Goal: Task Accomplishment & Management: Use online tool/utility

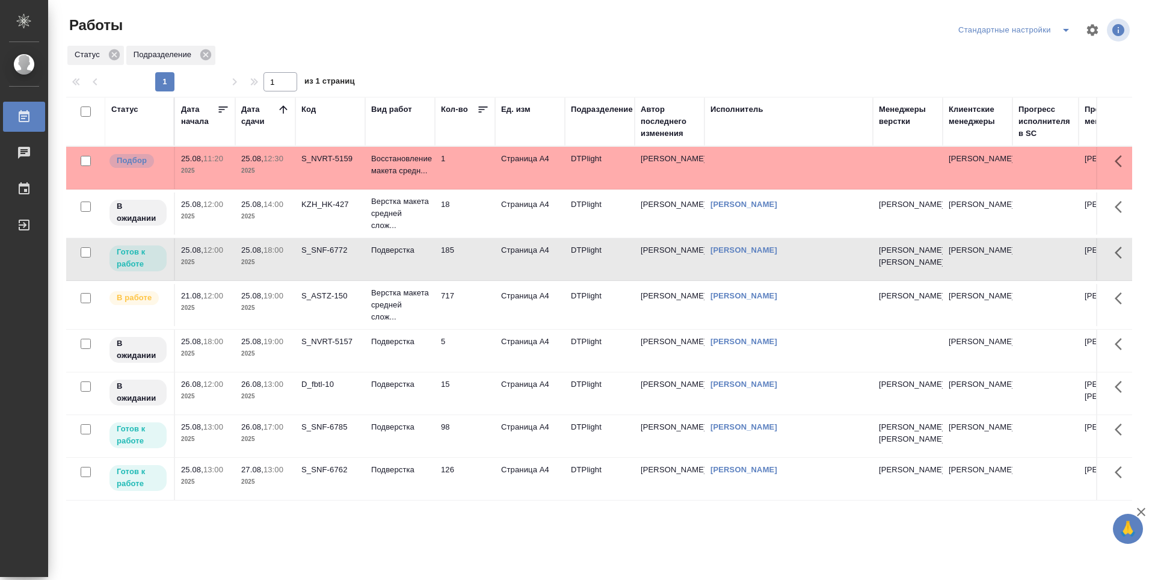
click at [462, 165] on td "1" at bounding box center [465, 168] width 60 height 42
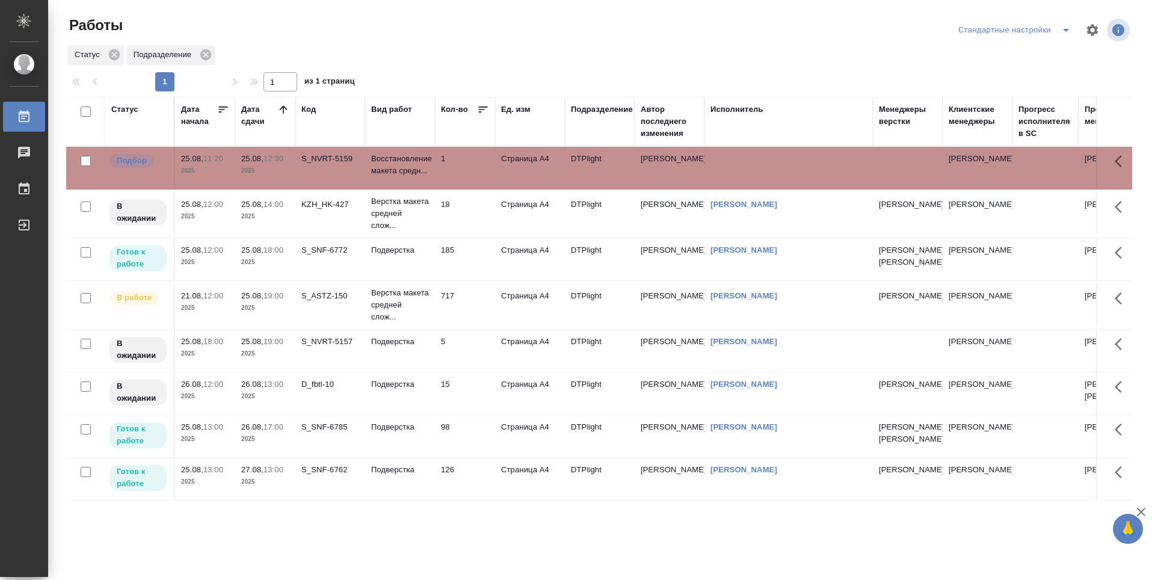
click at [465, 214] on td "18" at bounding box center [465, 213] width 60 height 42
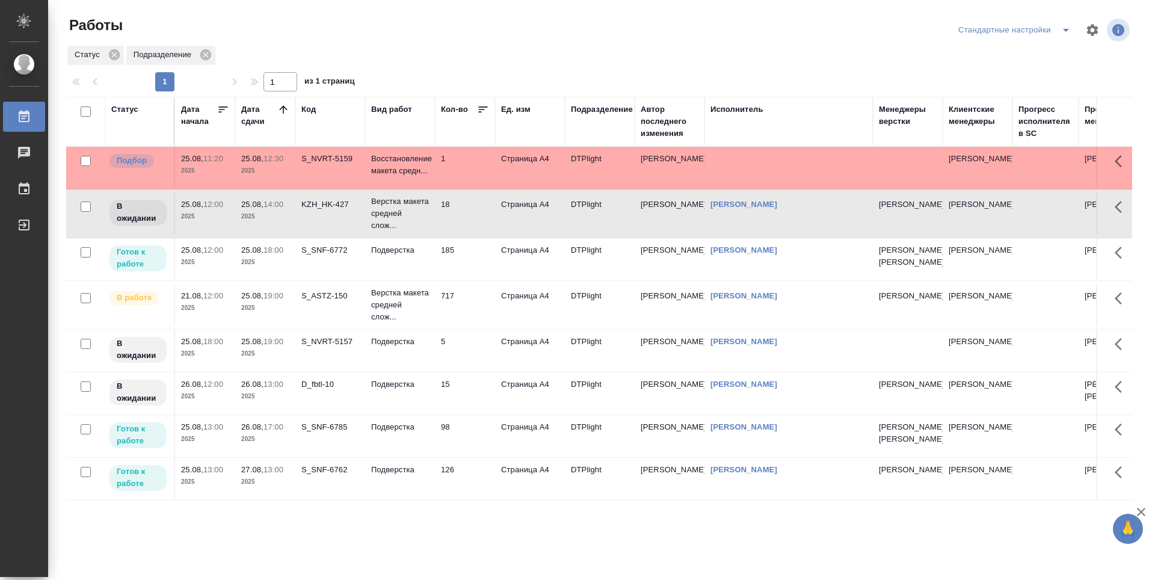
click at [478, 260] on td "185" at bounding box center [465, 259] width 60 height 42
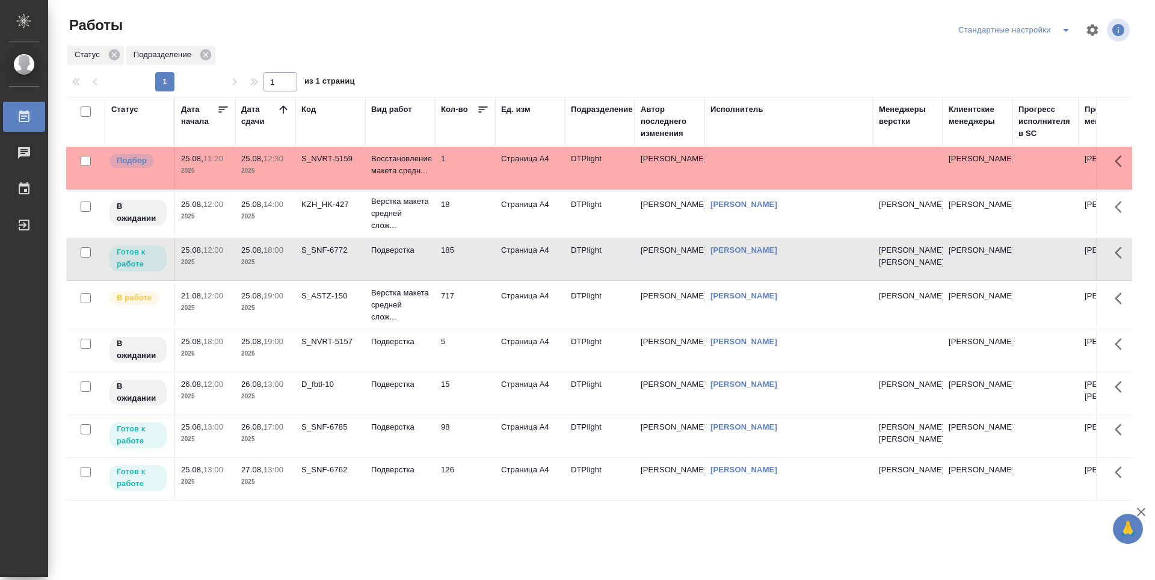
click at [469, 457] on td "98" at bounding box center [465, 436] width 60 height 42
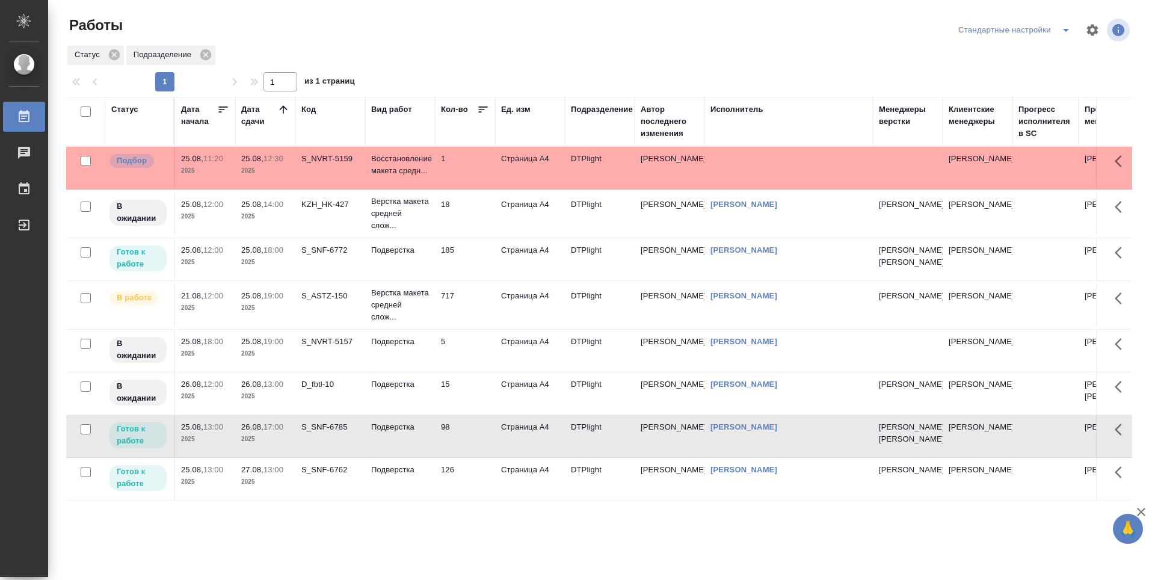
click at [465, 280] on td "185" at bounding box center [465, 259] width 60 height 42
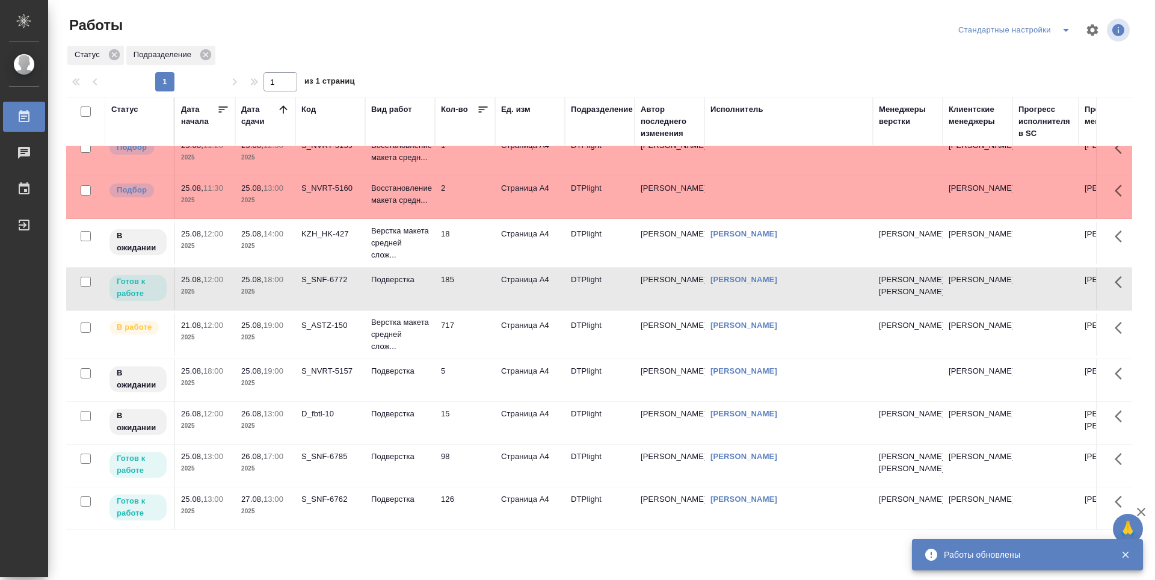
scroll to position [60, 0]
click at [465, 452] on td "98" at bounding box center [465, 465] width 60 height 42
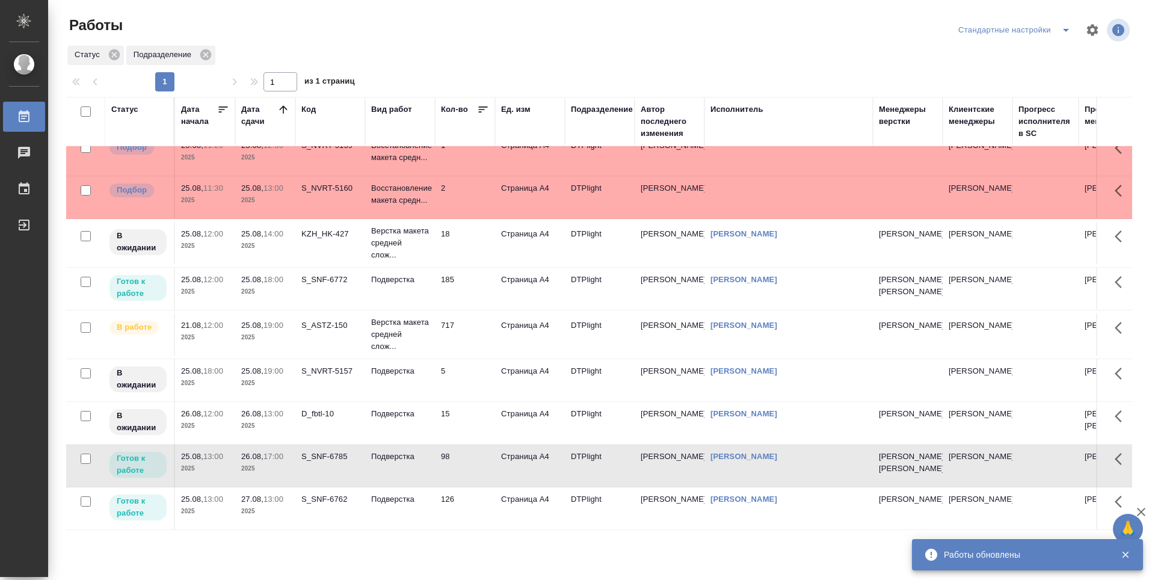
click at [465, 452] on td "98" at bounding box center [465, 465] width 60 height 42
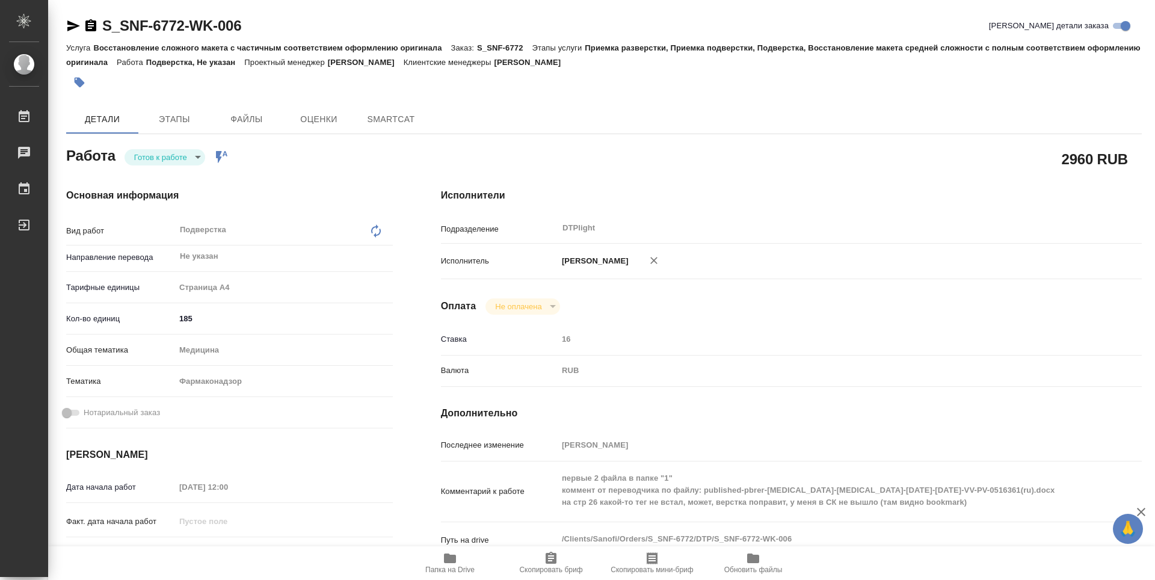
type textarea "x"
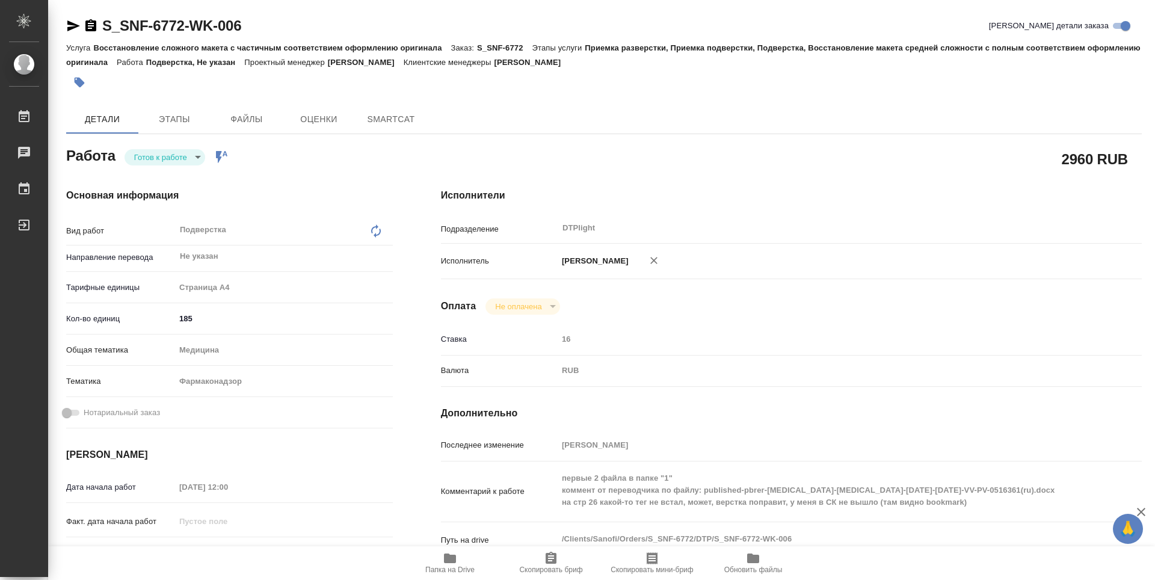
type textarea "x"
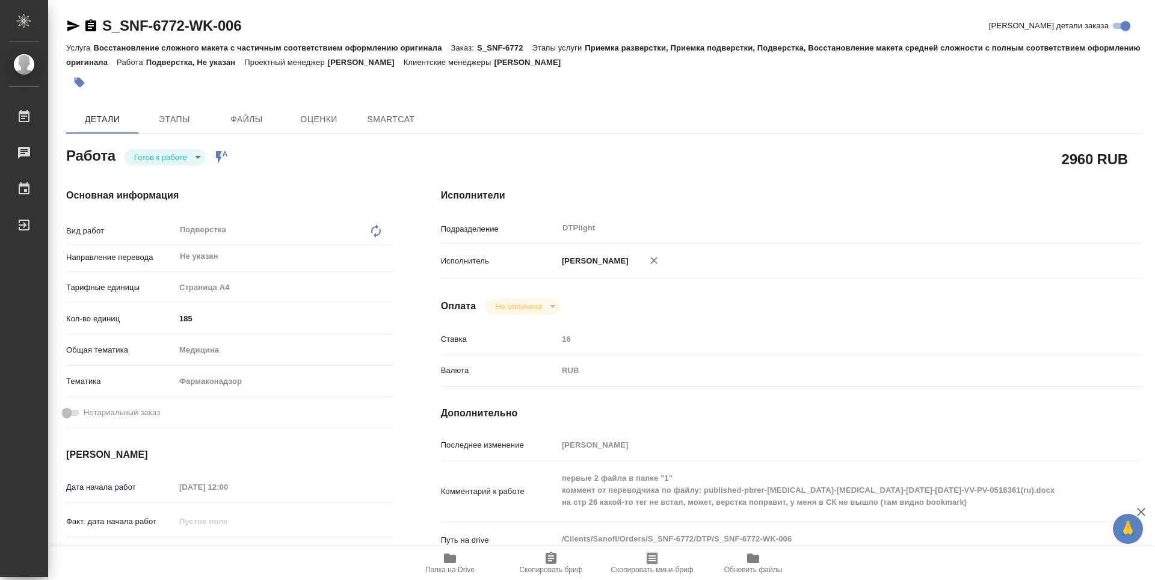
type textarea "x"
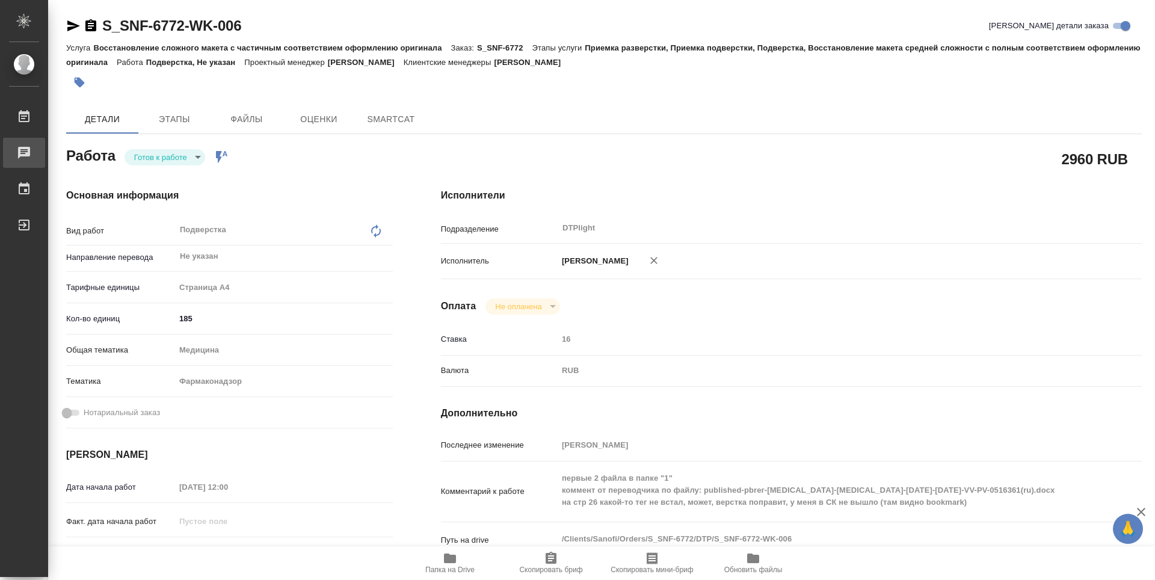
type textarea "x"
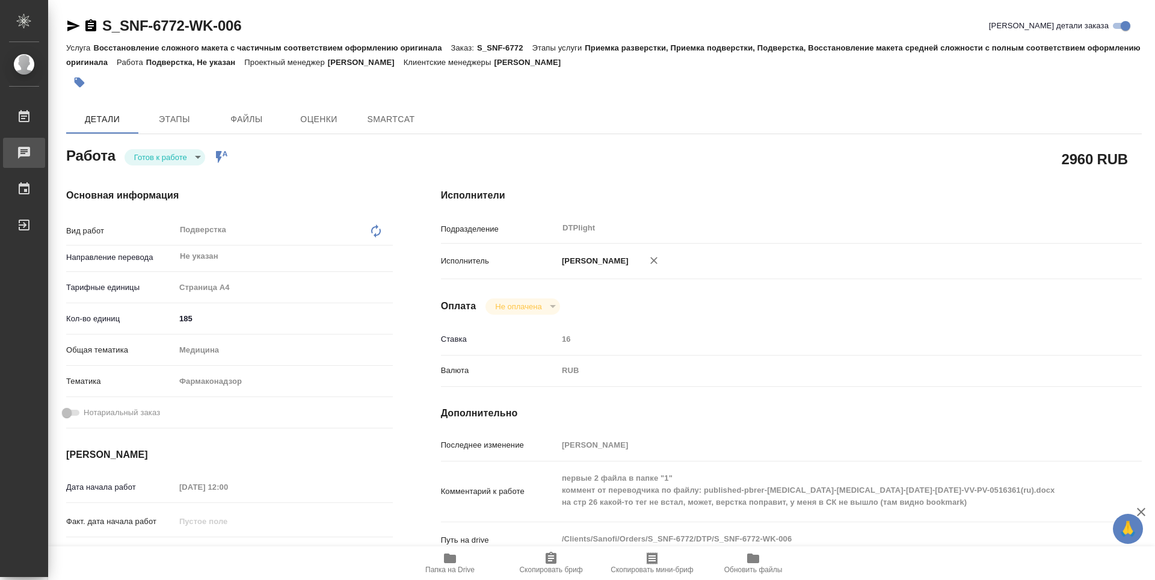
type textarea "x"
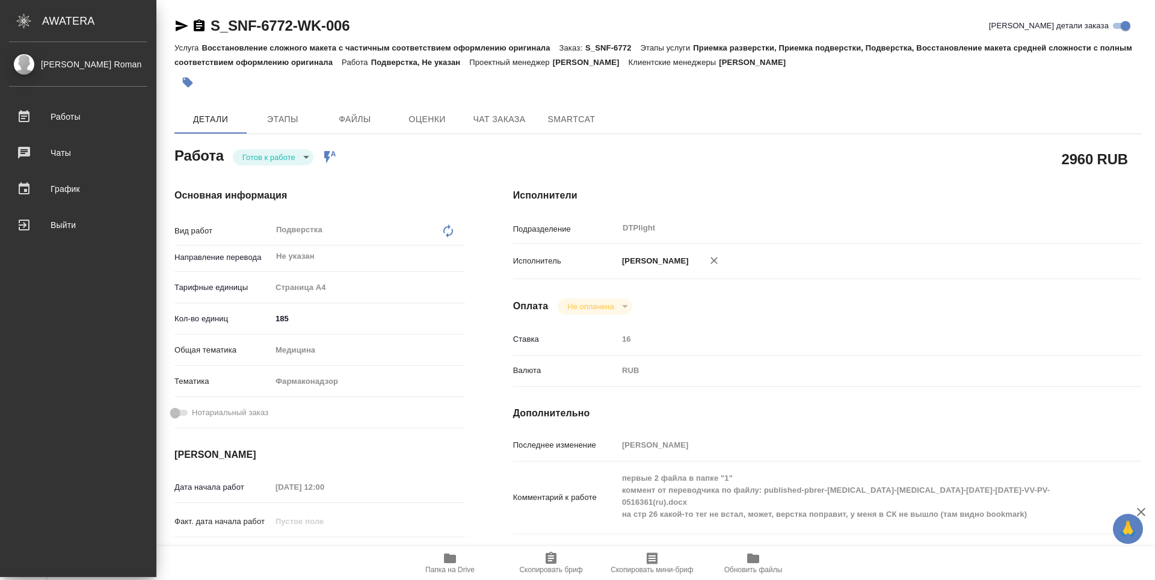
type textarea "x"
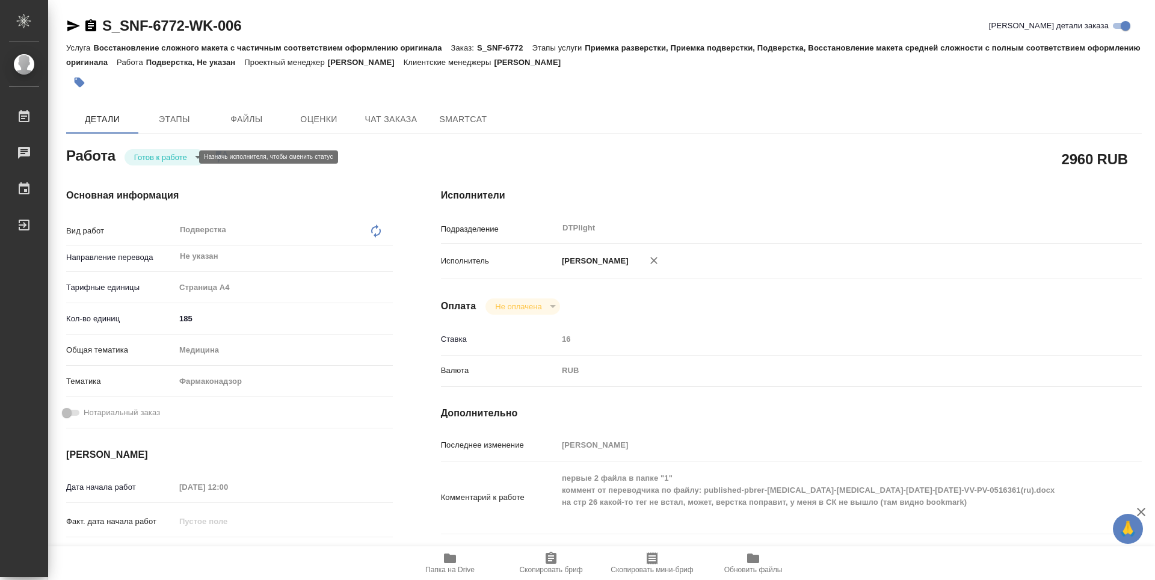
click at [188, 156] on body "🙏 .cls-1 fill:#fff; AWATERA Guselnikov Roman Работы Чаты График Выйти S_SNF-677…" at bounding box center [577, 290] width 1155 height 580
click at [164, 154] on button "В работе" at bounding box center [154, 156] width 40 height 13
type textarea "x"
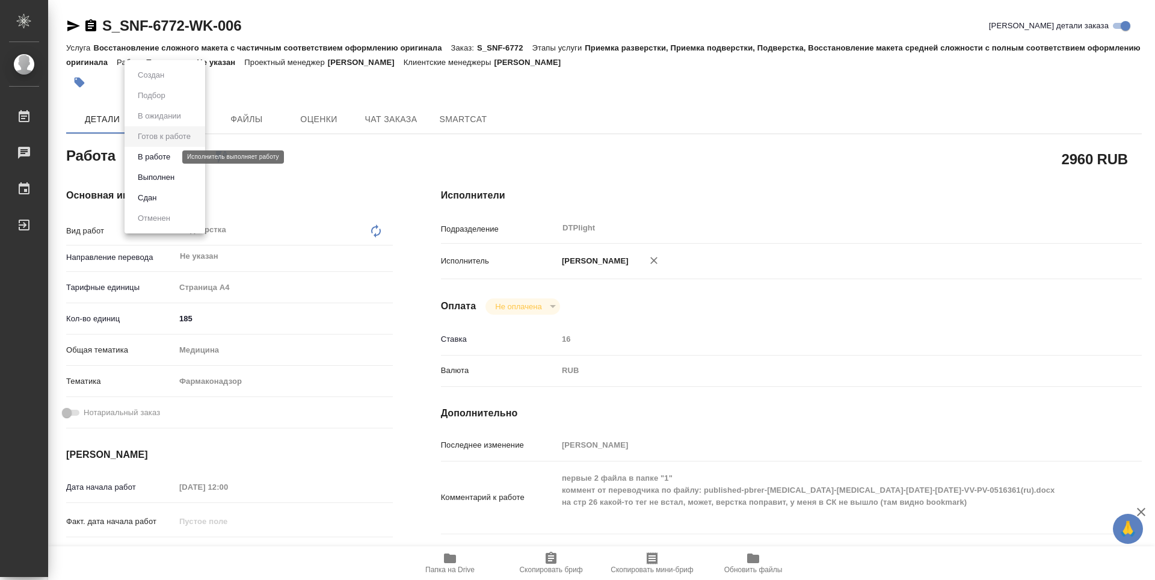
type textarea "x"
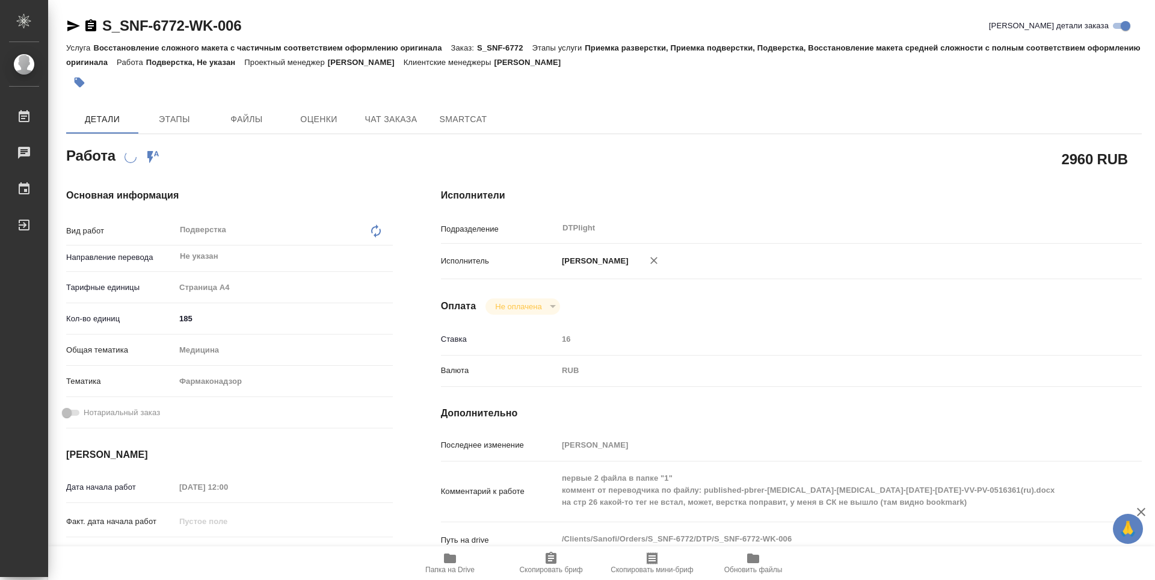
type textarea "x"
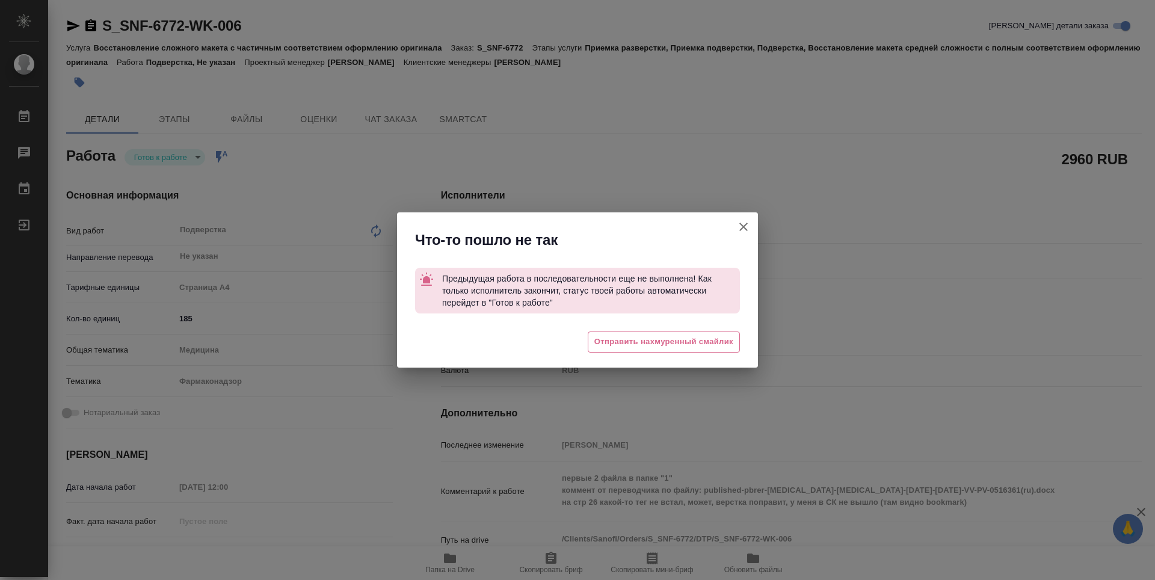
type textarea "x"
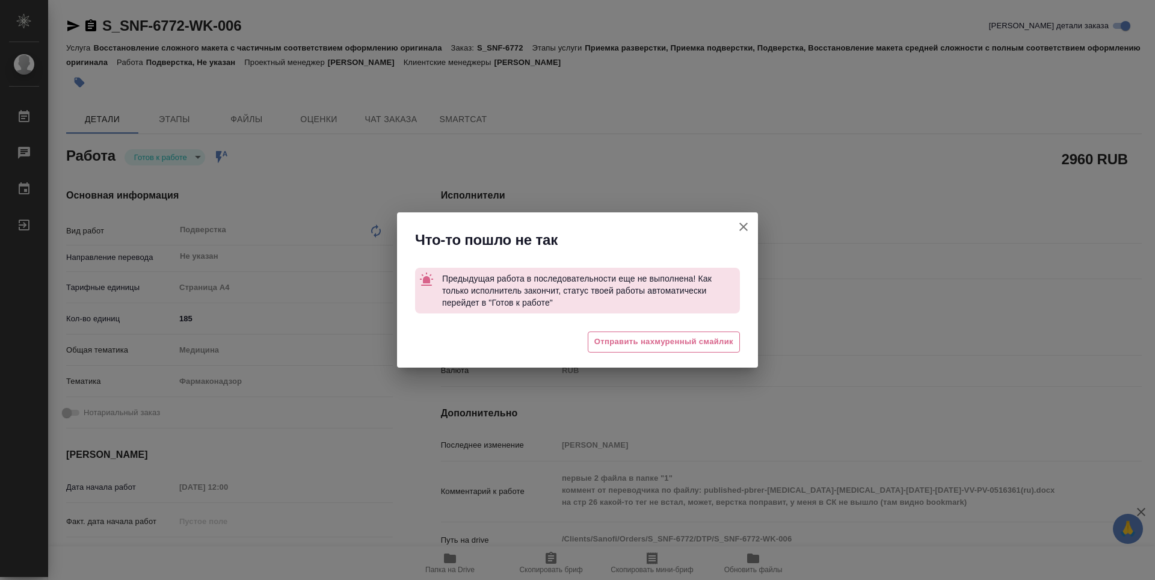
type textarea "x"
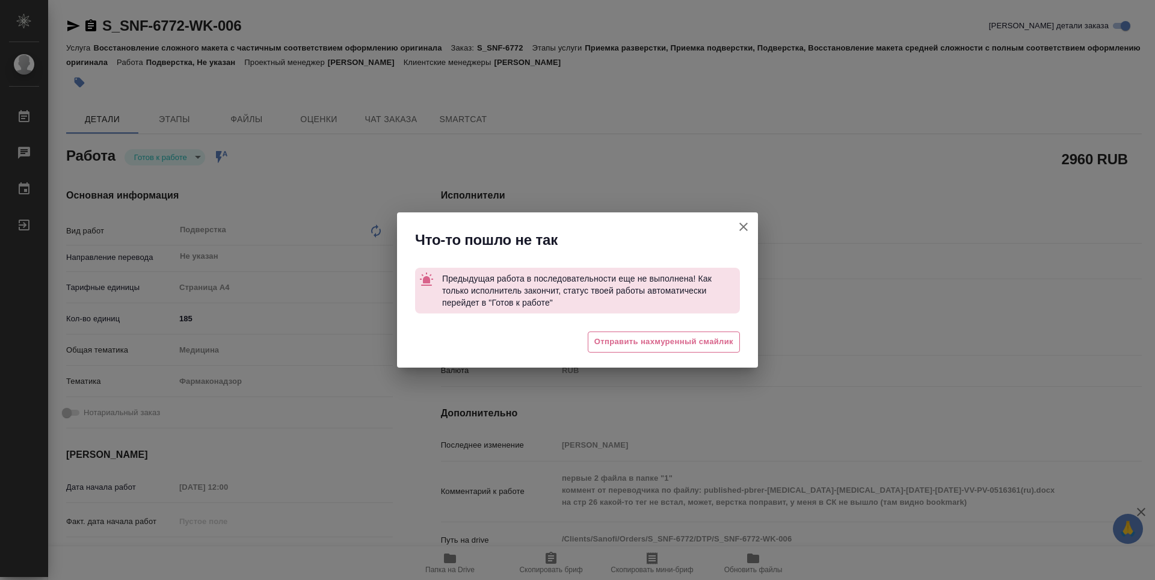
type textarea "x"
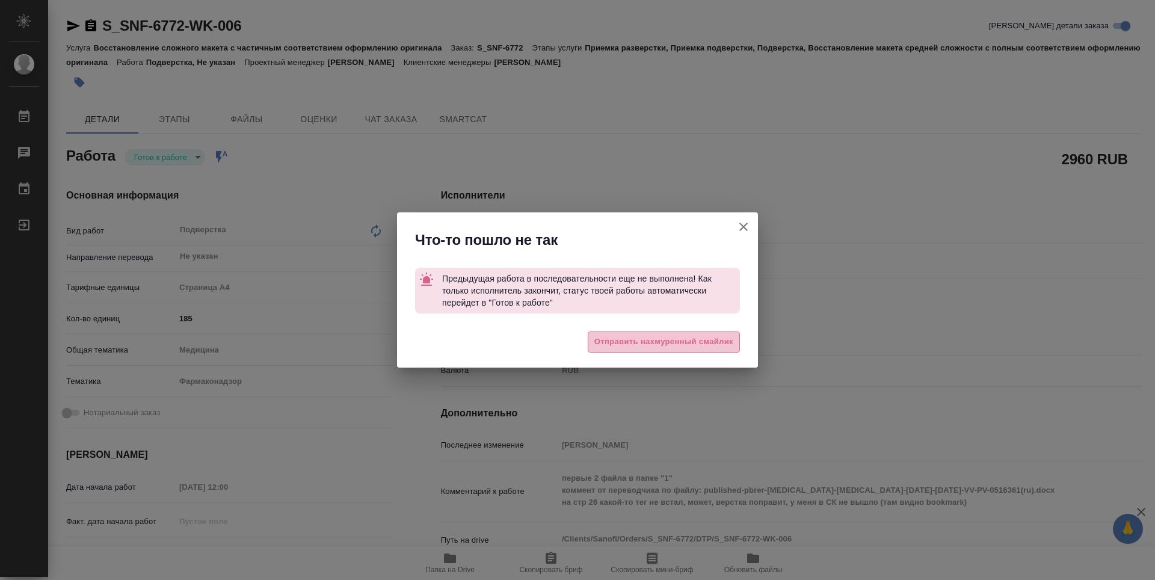
click at [707, 340] on span "Отправить нахмуренный смайлик" at bounding box center [663, 342] width 139 height 14
click at [743, 225] on icon "button" at bounding box center [743, 226] width 8 height 8
type textarea "x"
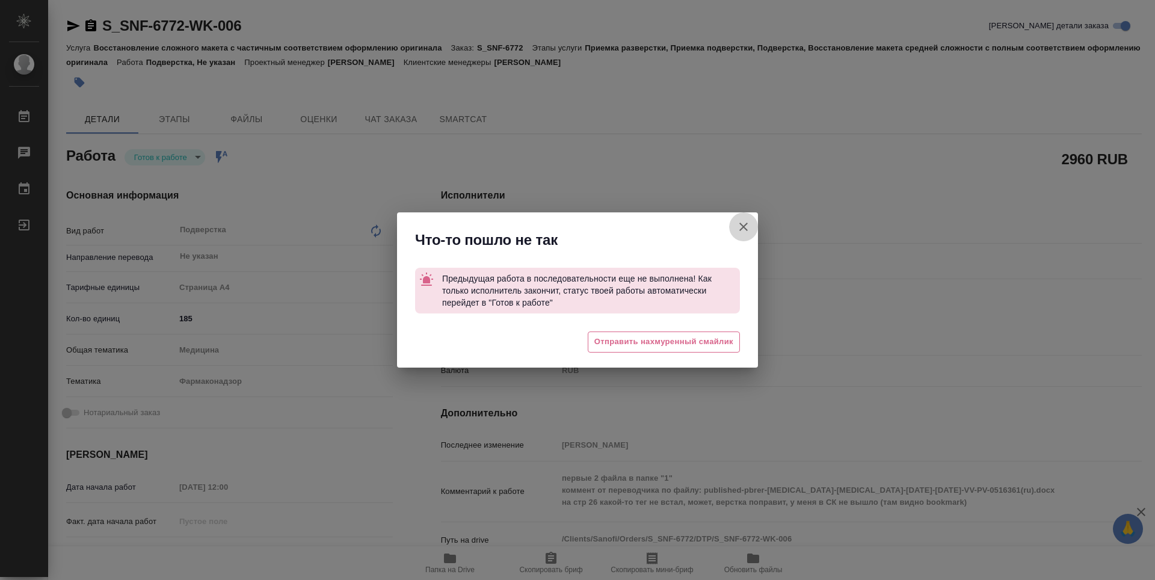
type textarea "x"
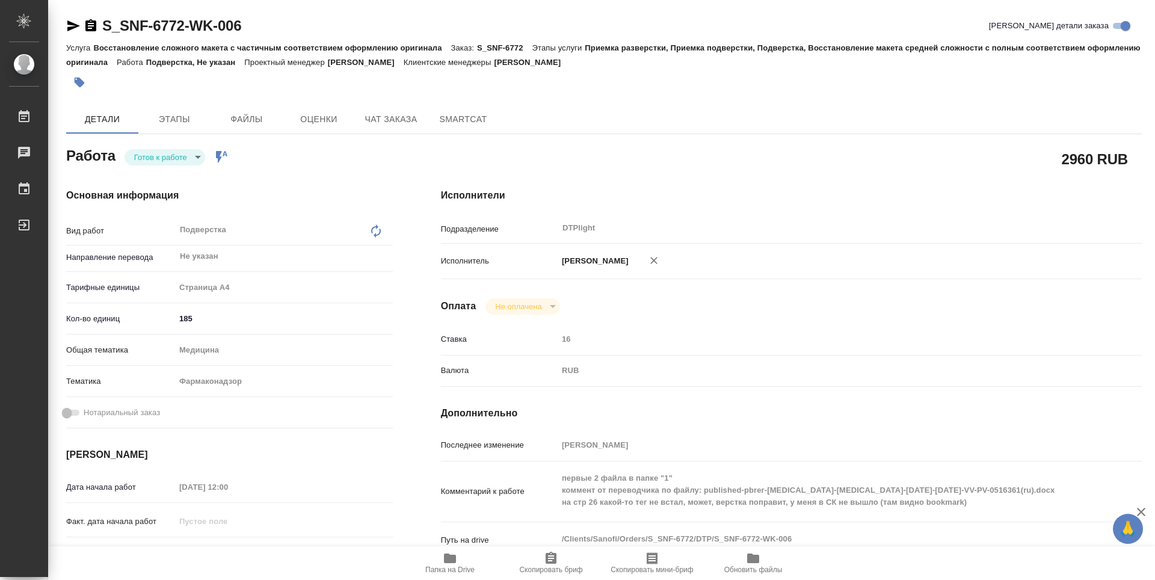
type textarea "x"
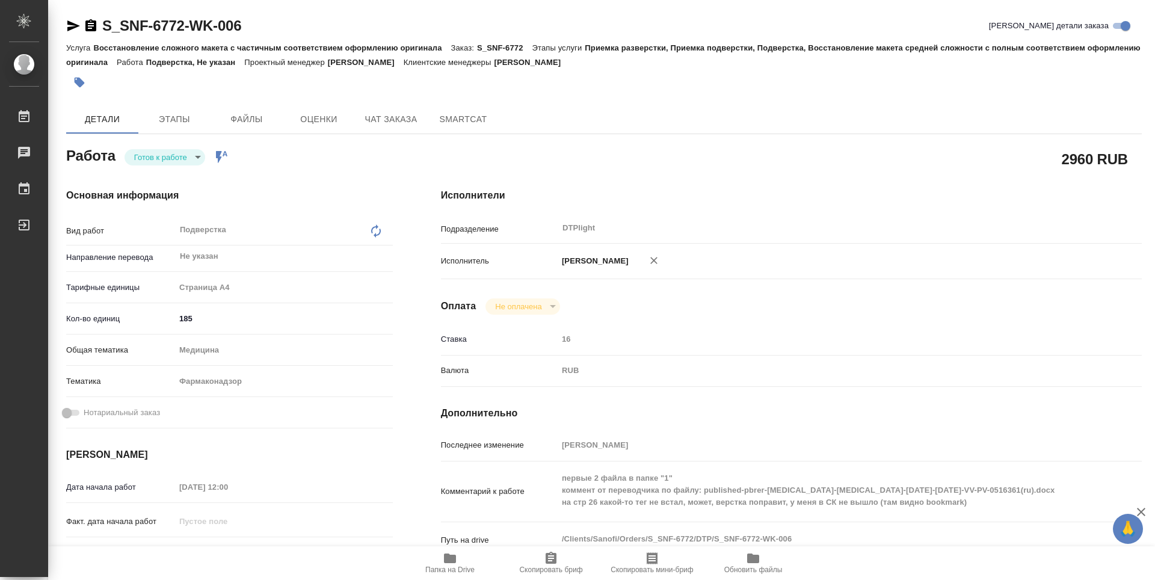
type textarea "x"
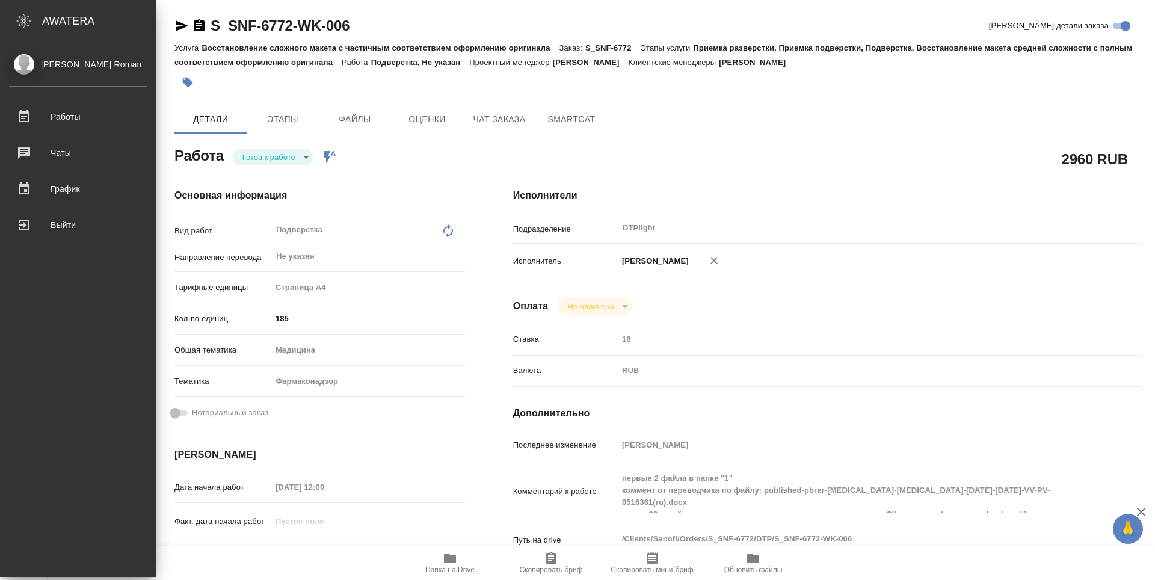
type textarea "x"
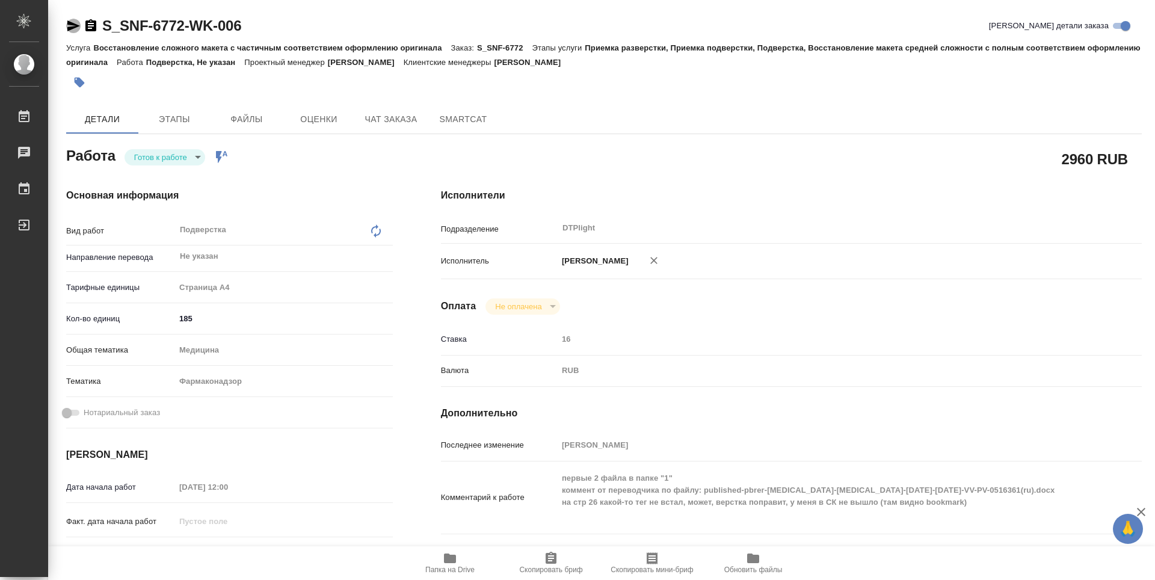
click at [72, 28] on icon "button" at bounding box center [73, 25] width 13 height 11
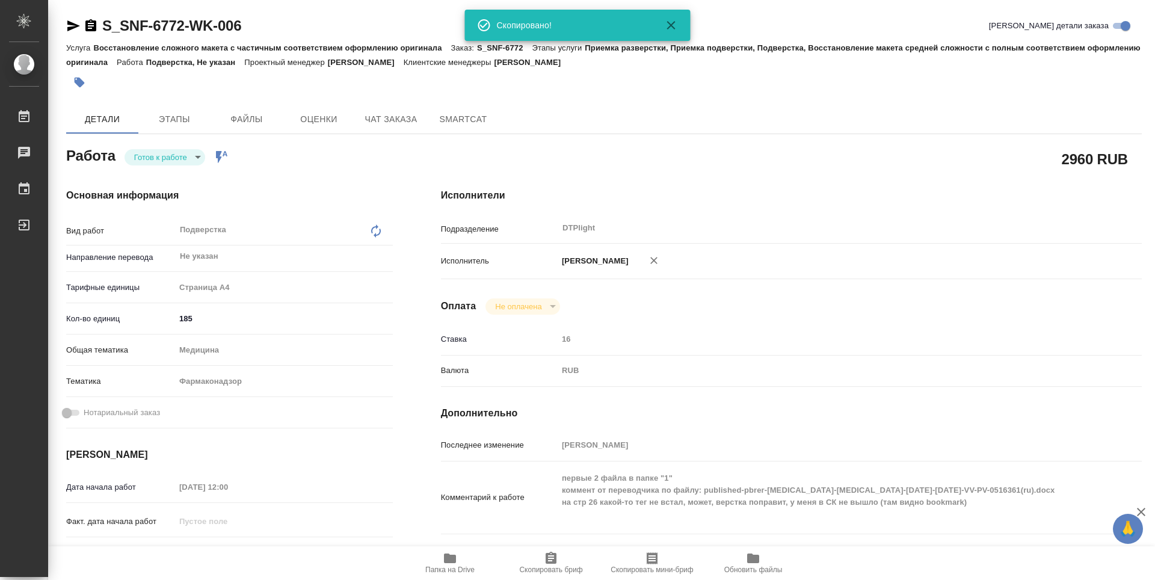
scroll to position [60, 0]
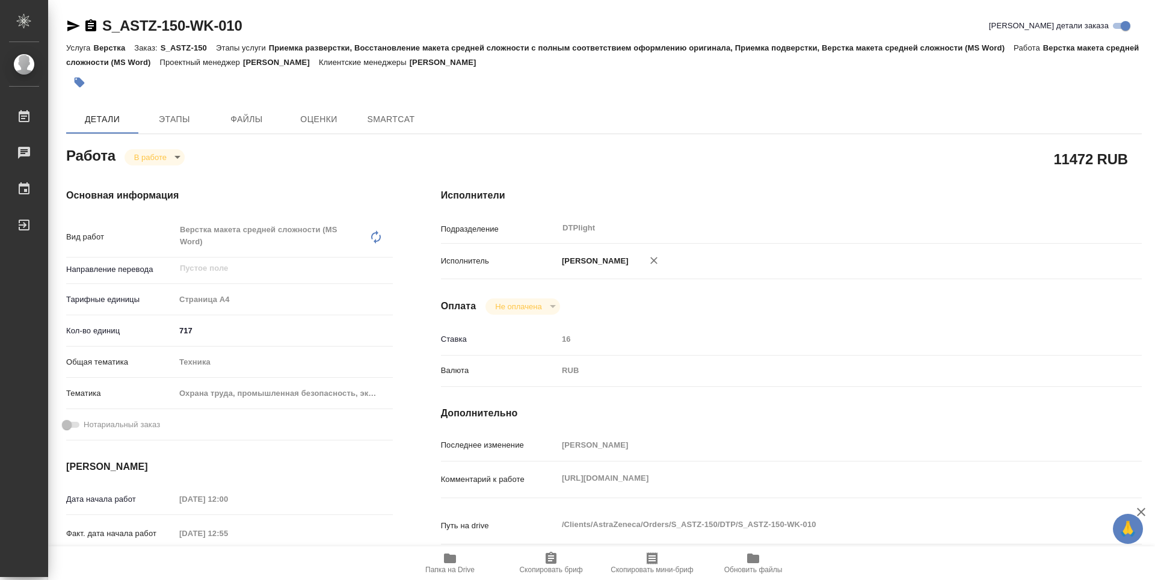
type textarea "x"
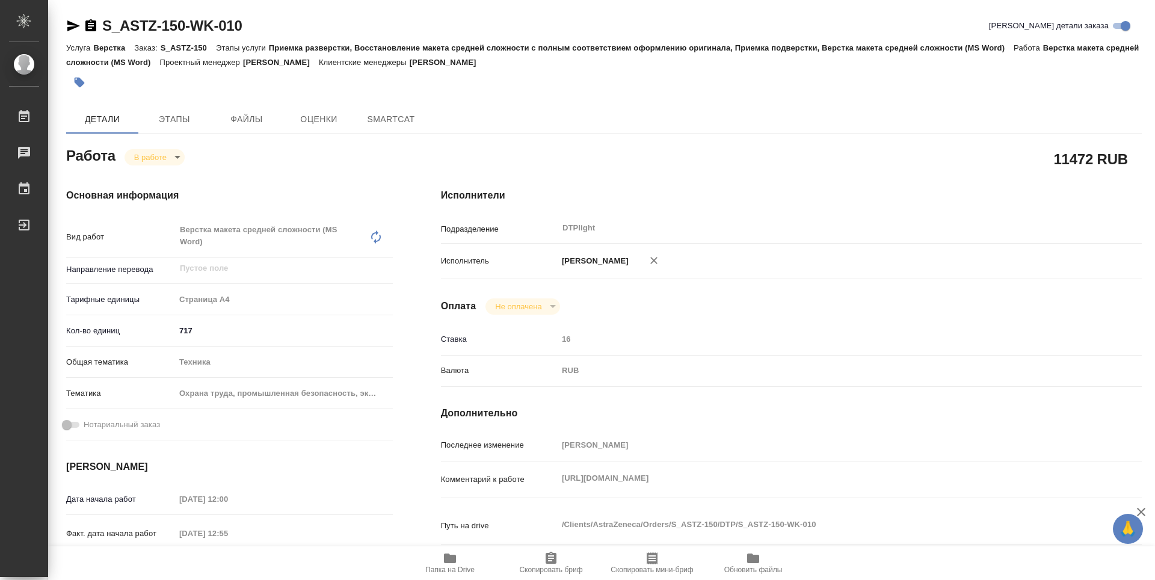
type textarea "x"
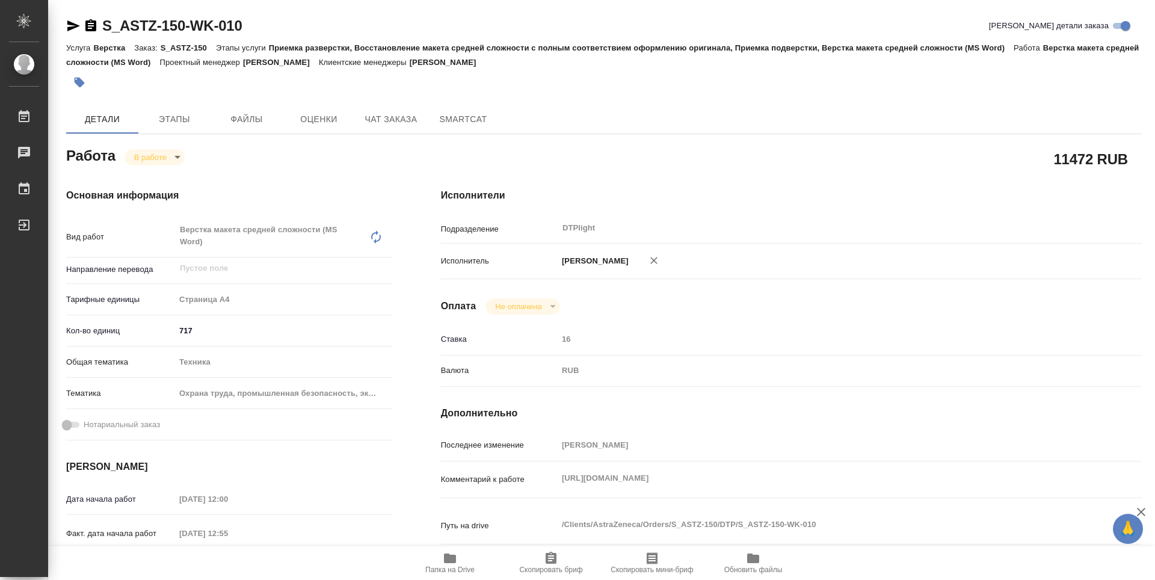
type textarea "x"
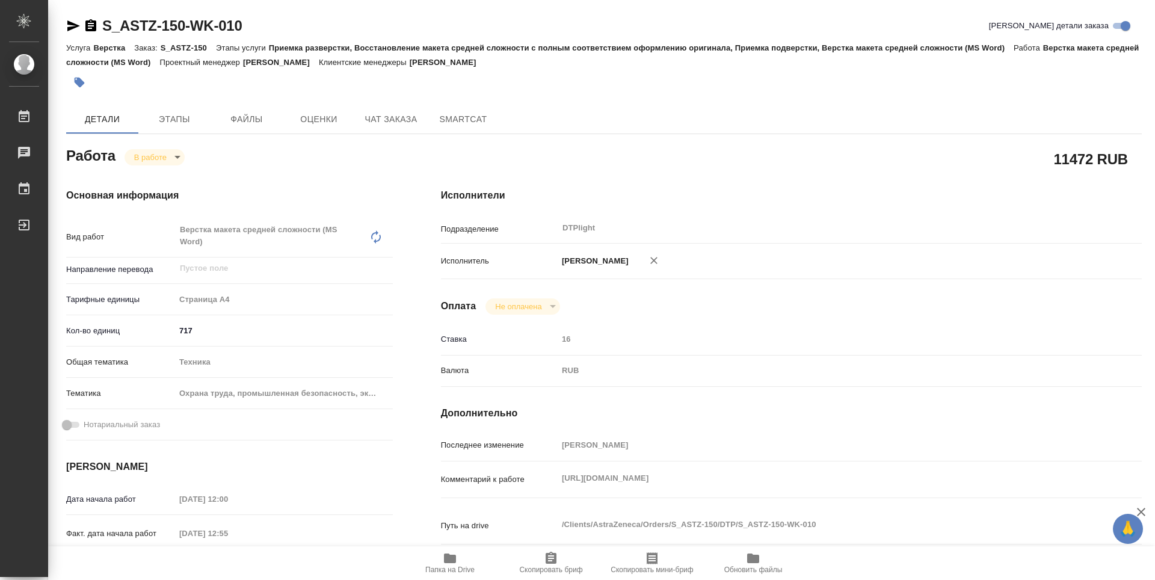
type textarea "x"
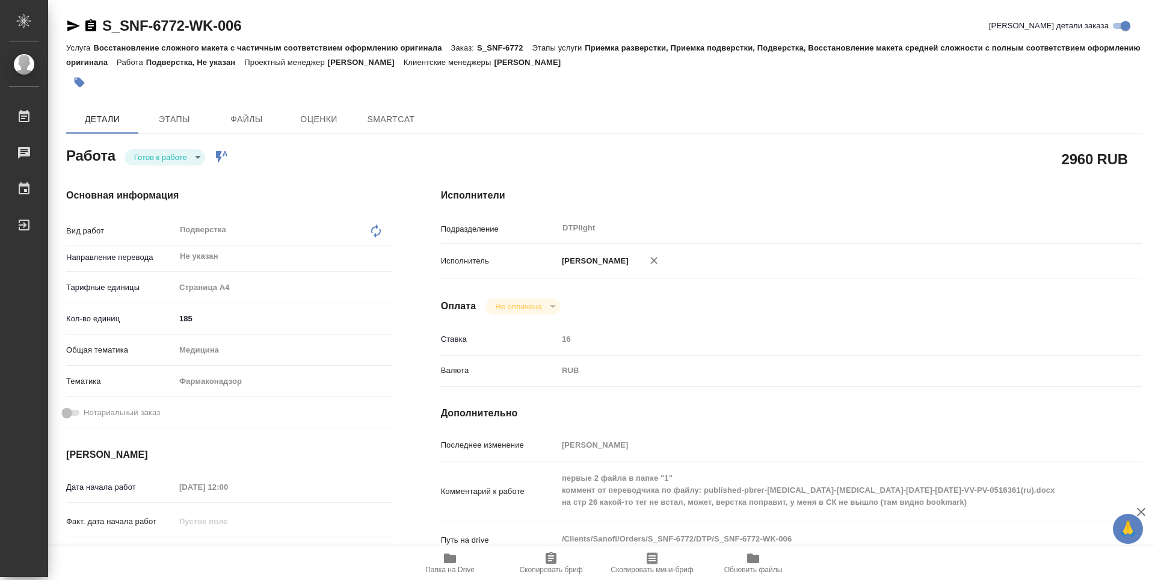
type textarea "x"
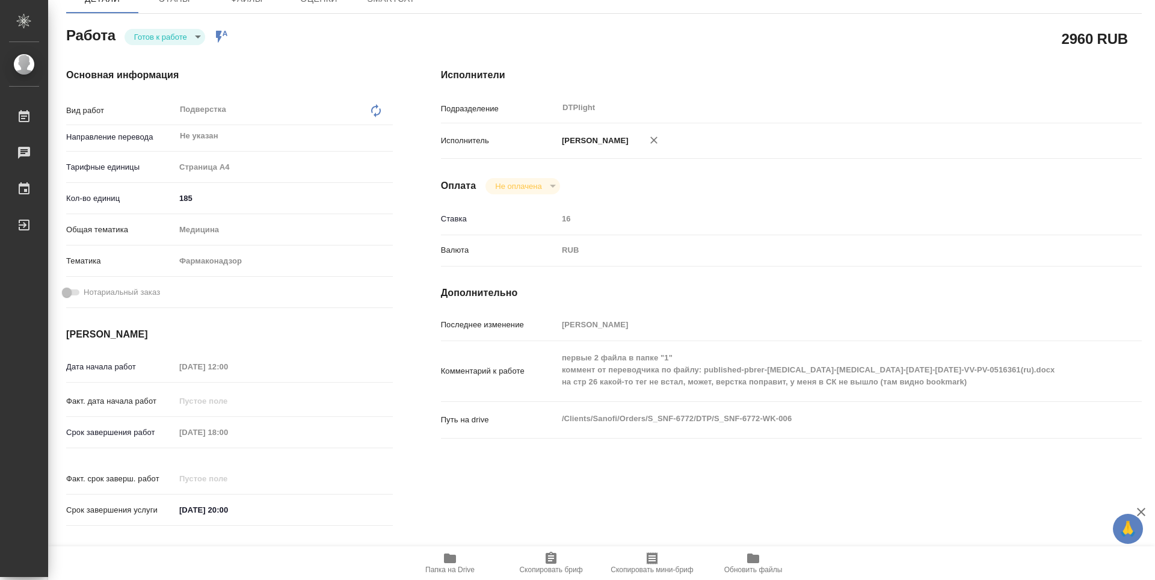
type textarea "x"
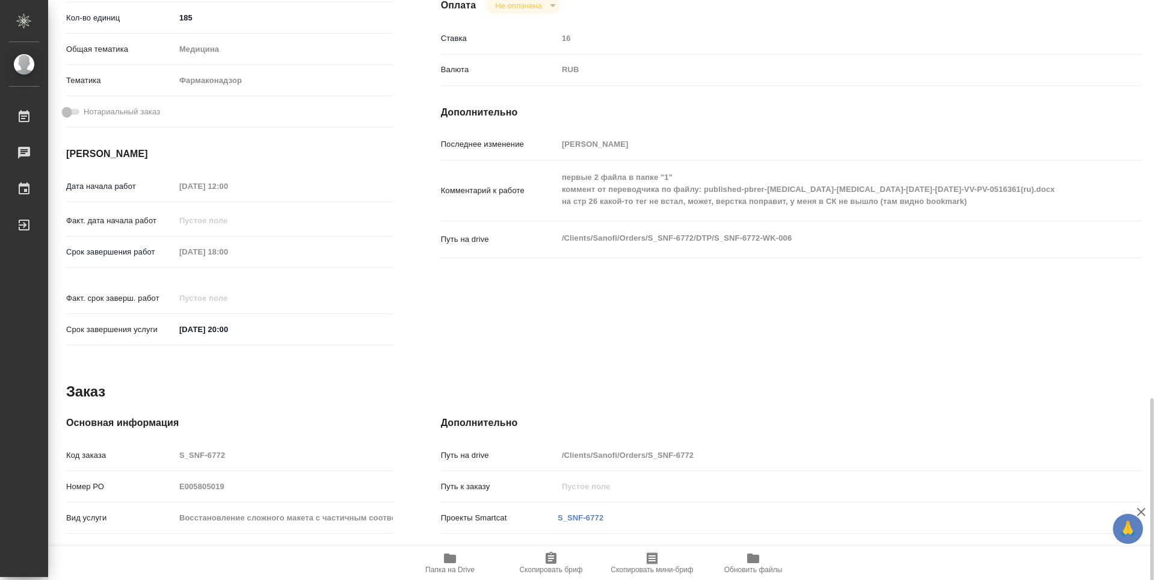
scroll to position [446, 0]
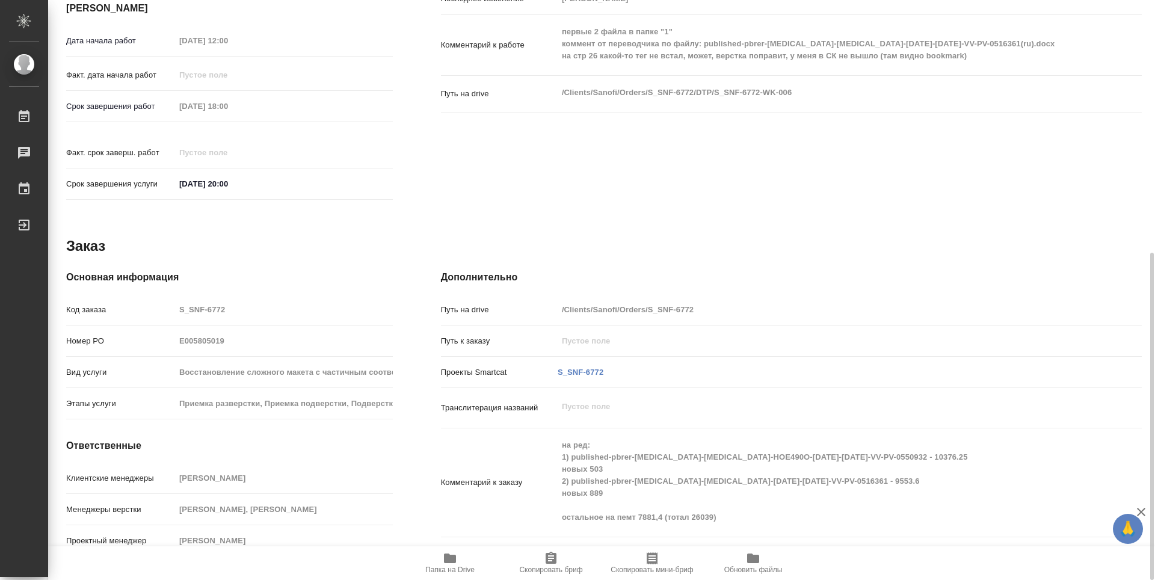
type textarea "x"
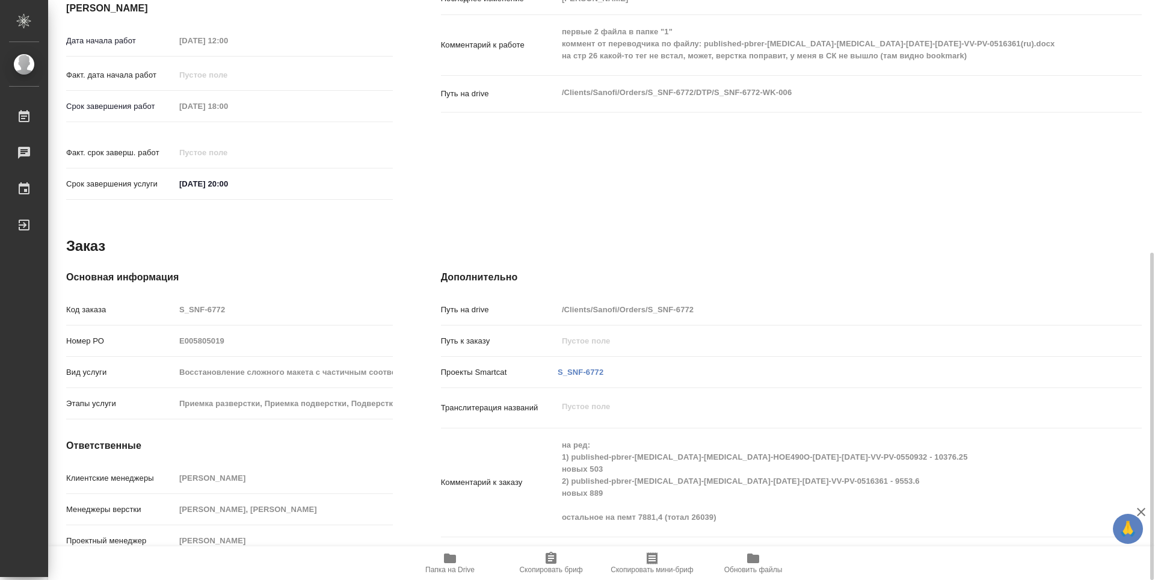
type textarea "x"
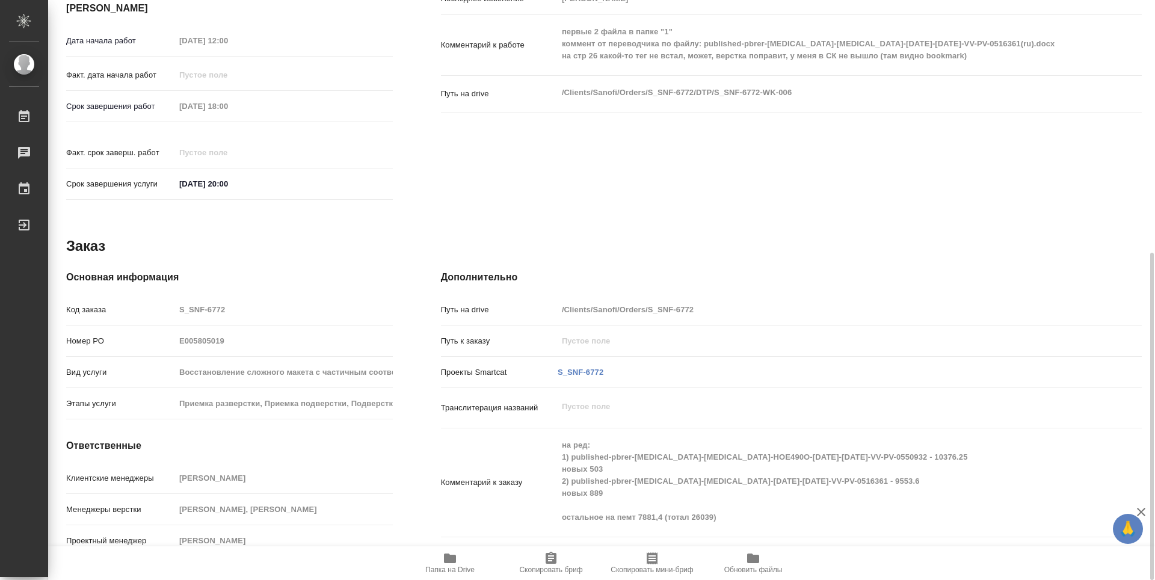
scroll to position [146, 0]
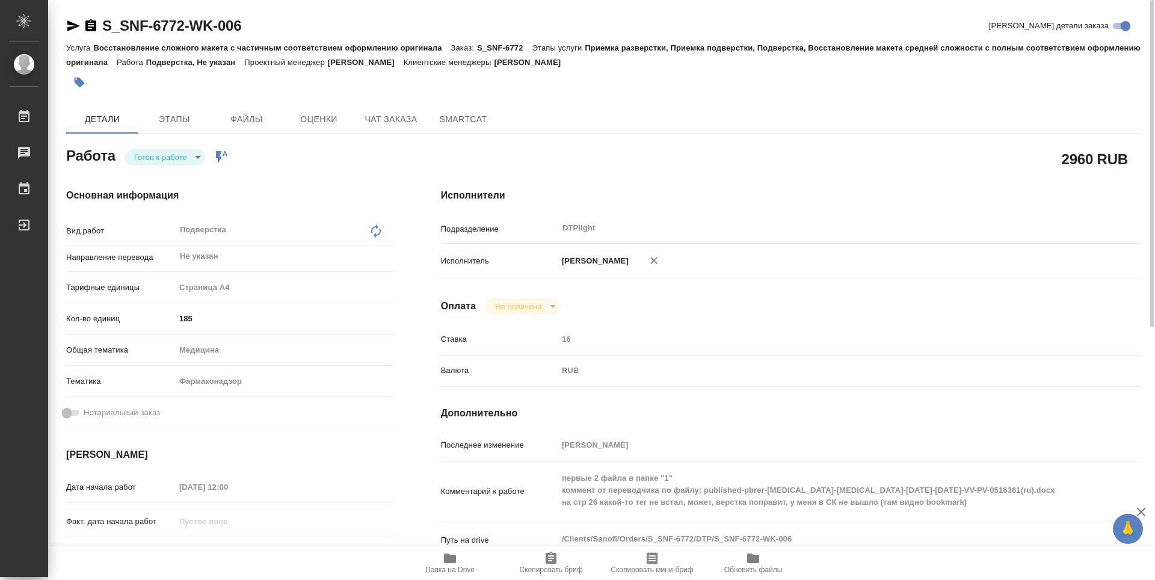
click at [74, 24] on icon "button" at bounding box center [73, 25] width 13 height 11
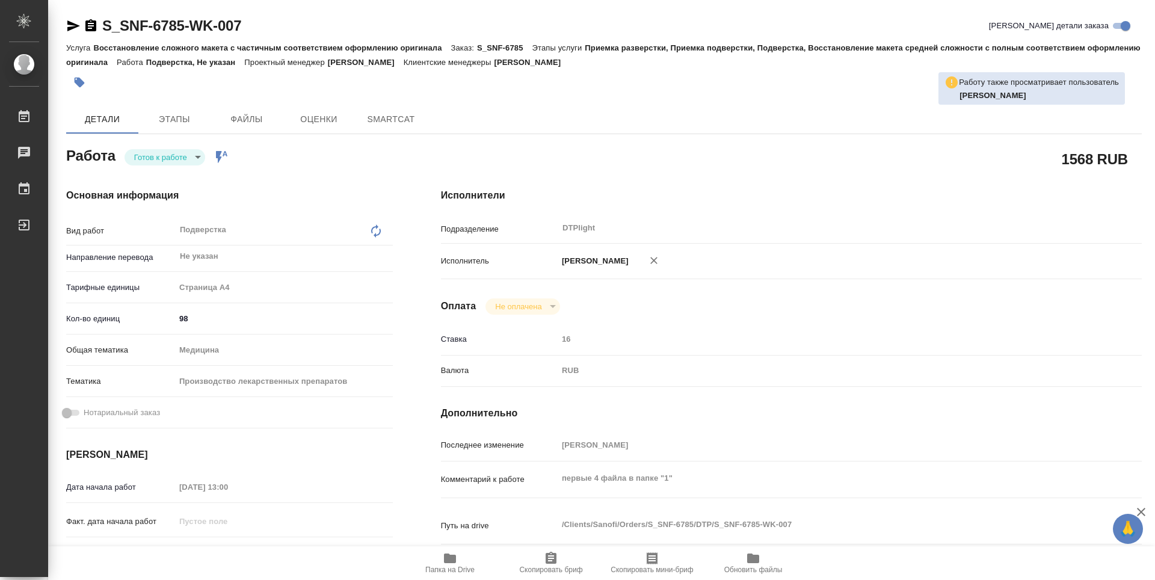
type textarea "x"
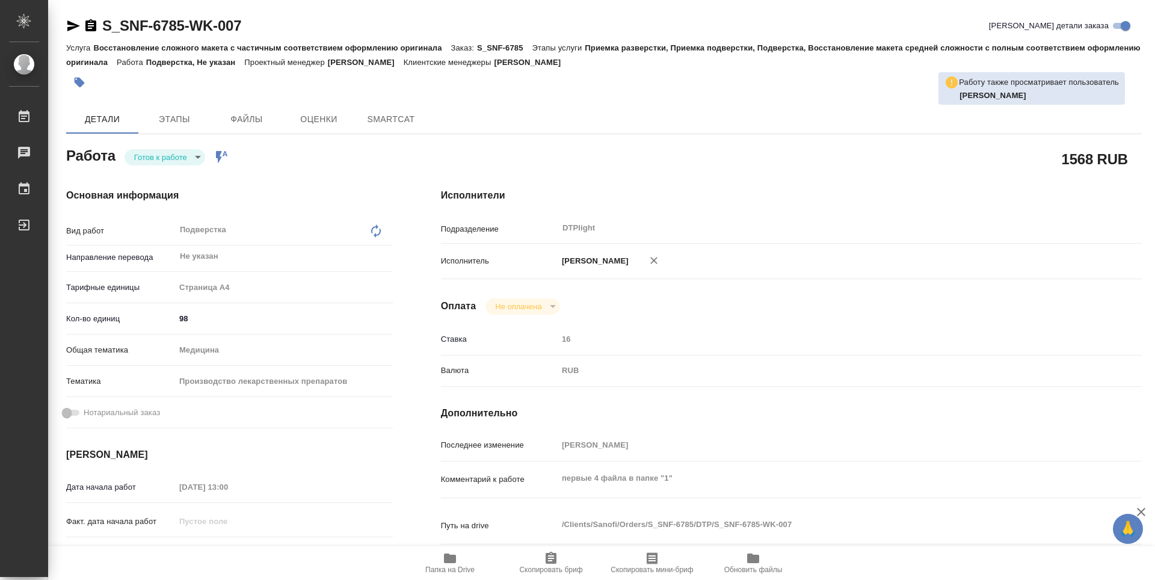
type textarea "x"
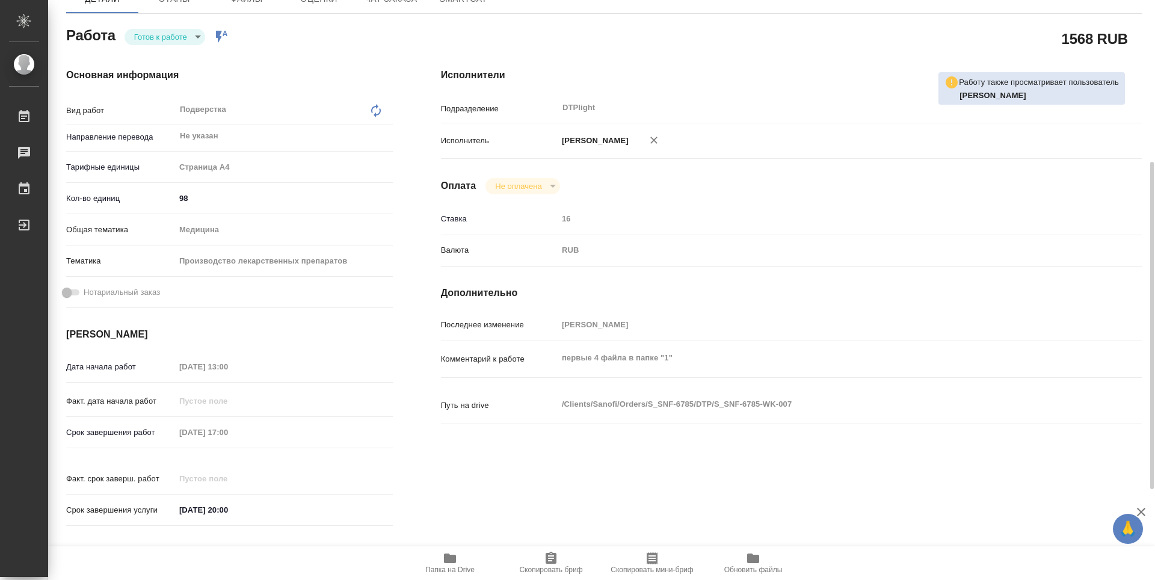
type textarea "x"
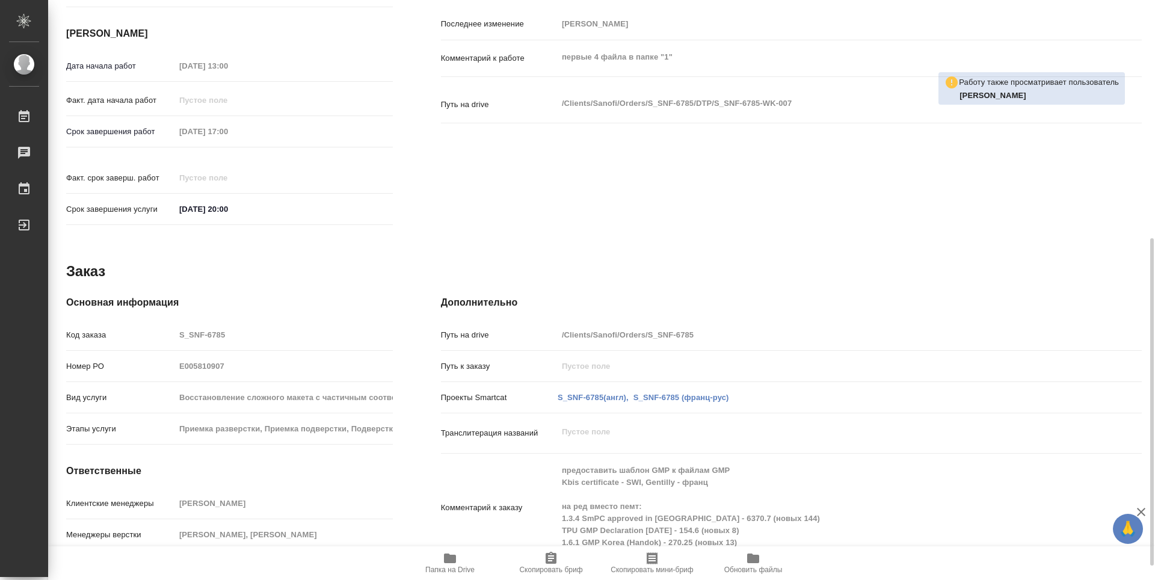
type textarea "x"
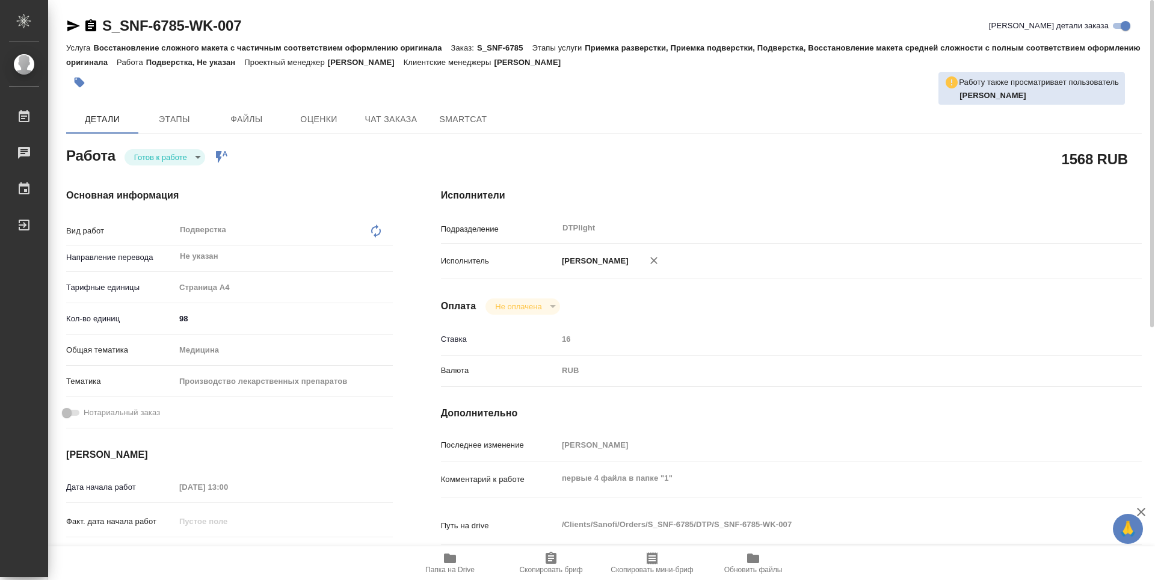
click at [72, 26] on icon "button" at bounding box center [73, 26] width 14 height 14
